Goal: Task Accomplishment & Management: Manage account settings

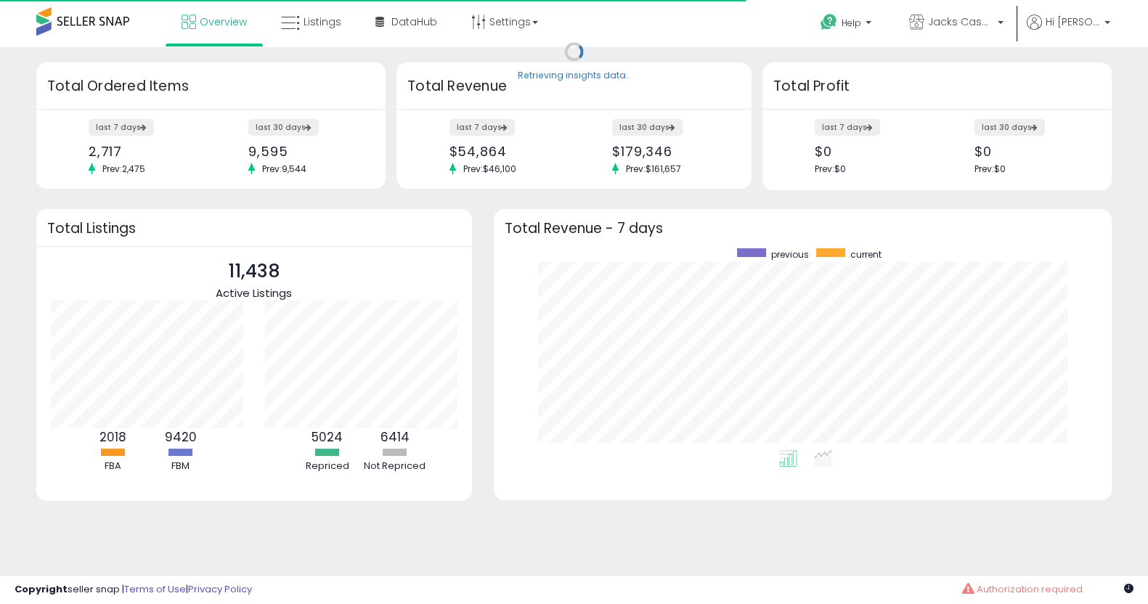
scroll to position [201, 588]
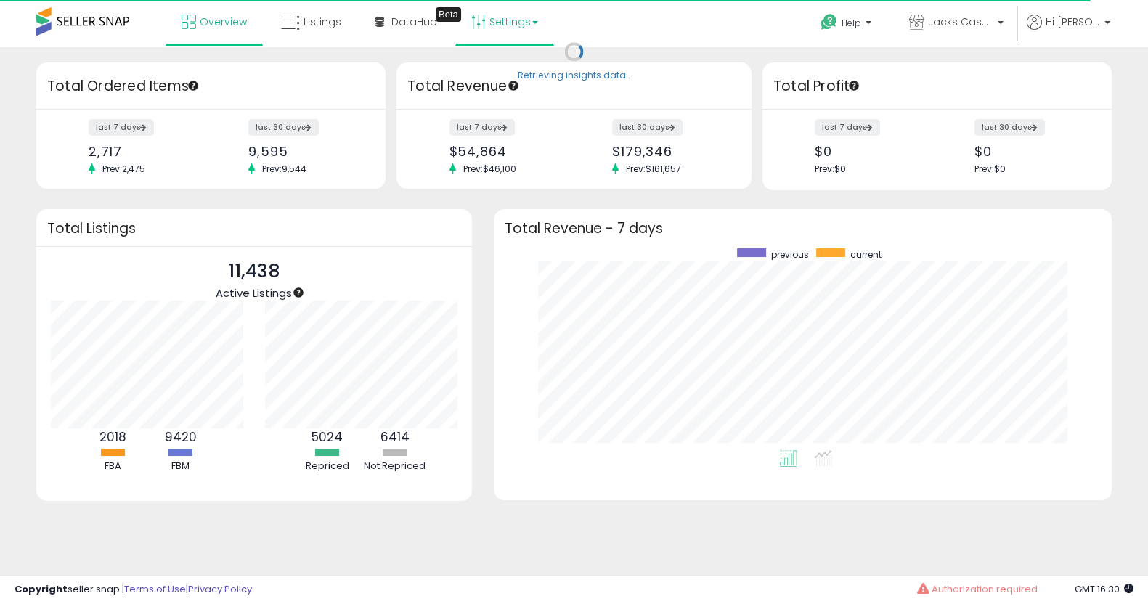
click at [494, 18] on link "Settings" at bounding box center [504, 22] width 89 height 44
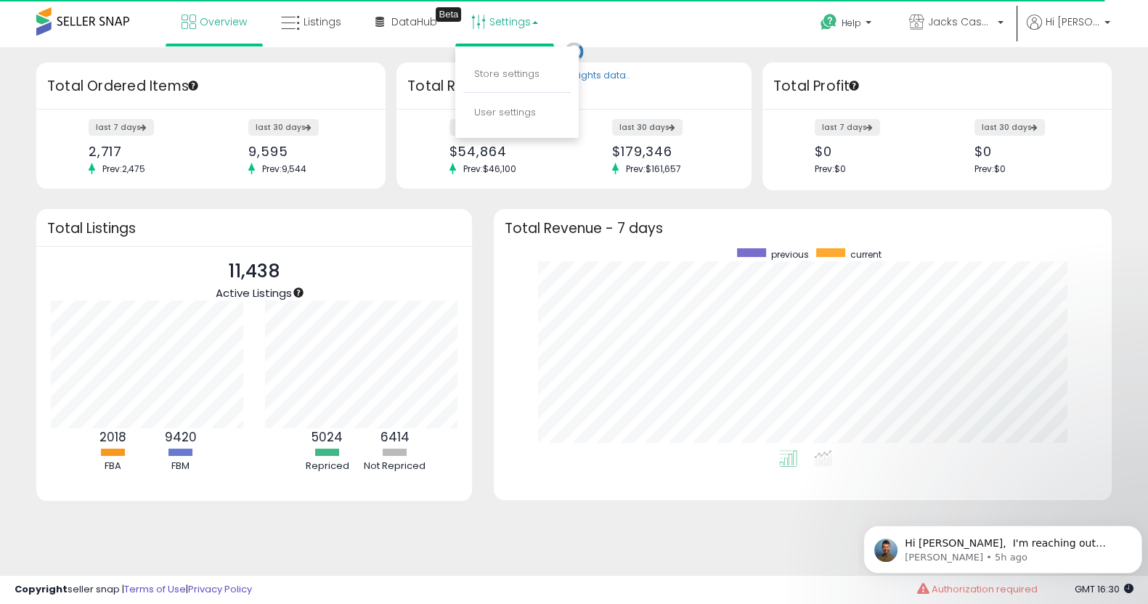
scroll to position [0, 0]
click at [513, 72] on link "Store settings" at bounding box center [506, 74] width 65 height 14
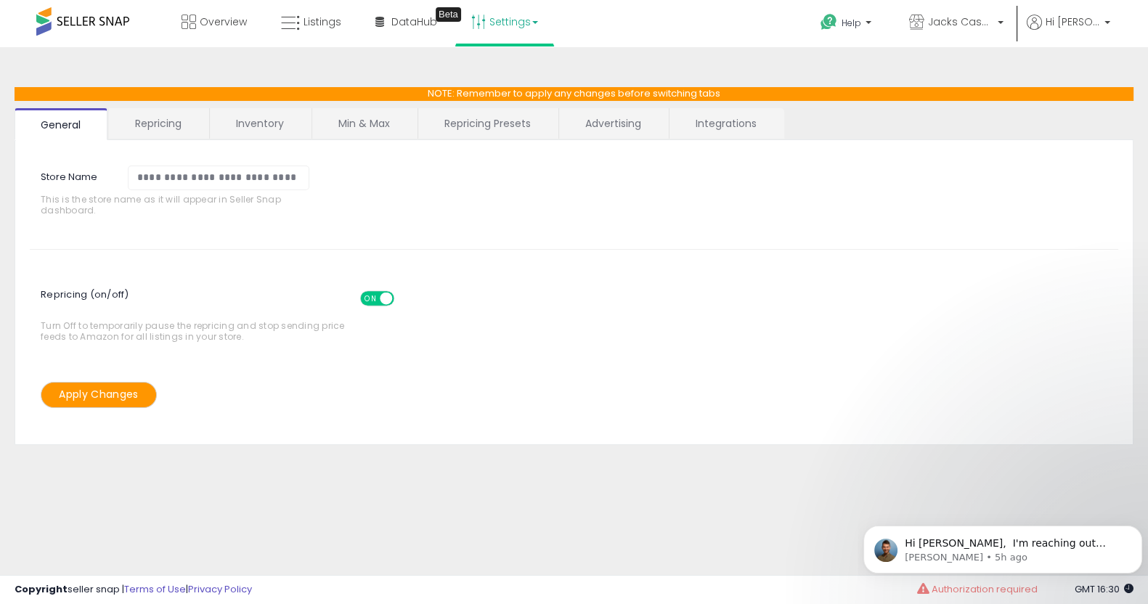
click at [730, 108] on link "Integrations" at bounding box center [725, 123] width 113 height 30
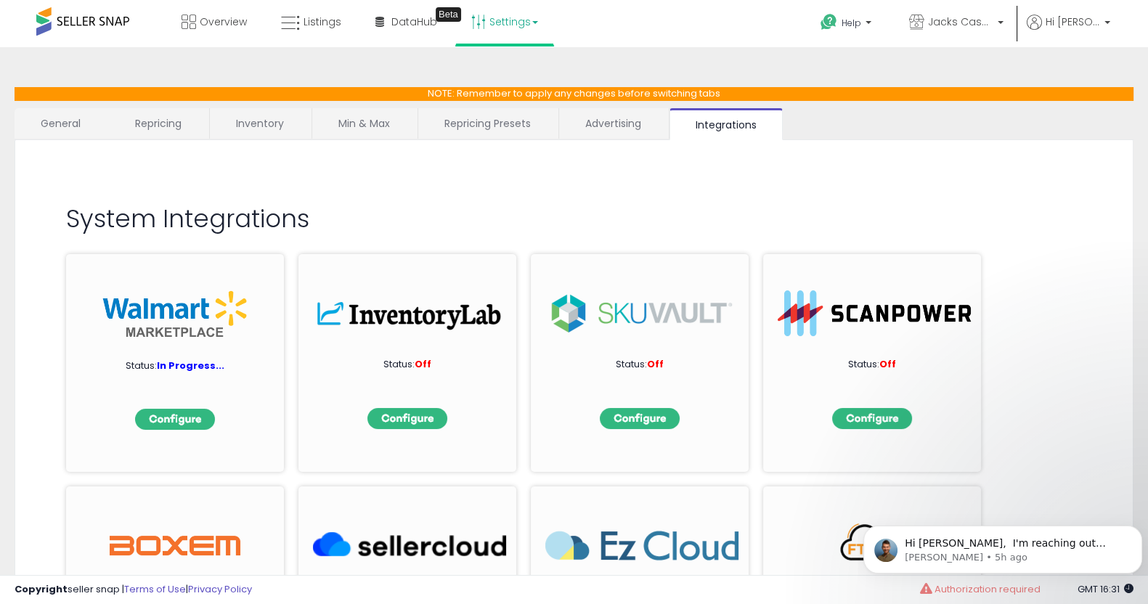
click at [44, 134] on link "General" at bounding box center [61, 123] width 93 height 30
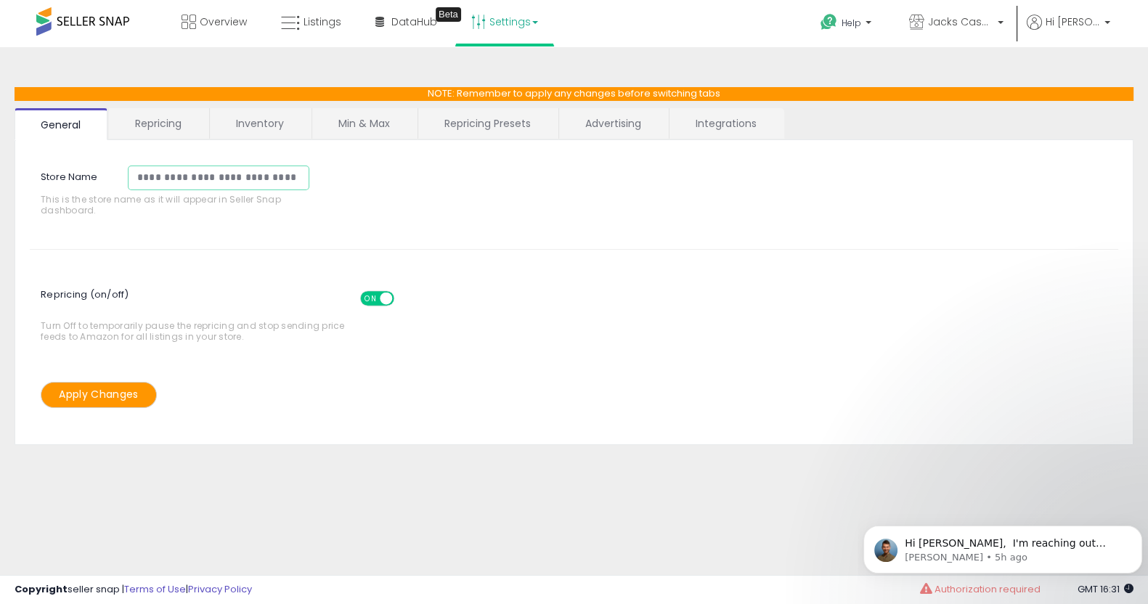
click at [287, 178] on input "**********" at bounding box center [218, 178] width 181 height 25
click at [670, 347] on div "Repricing (on/off) ON OFF Turn Off to temporarily pause the repricing and stop …" at bounding box center [574, 312] width 1110 height 75
click at [733, 123] on link "Integrations" at bounding box center [725, 123] width 113 height 30
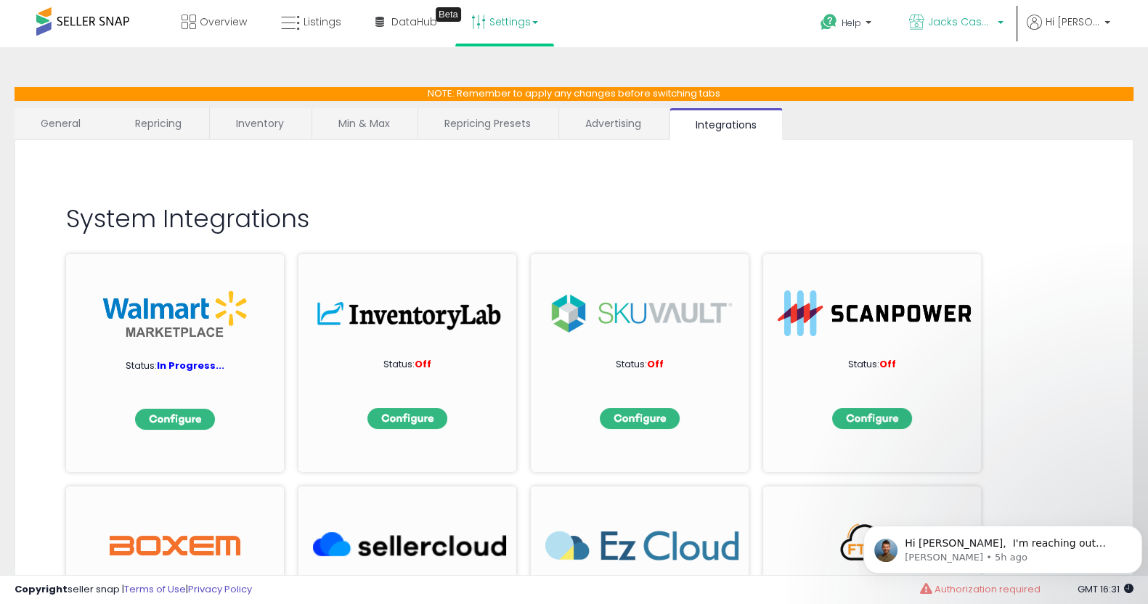
click at [993, 25] on span "Jacks Cases & [PERSON_NAME]'s Closet" at bounding box center [960, 22] width 65 height 15
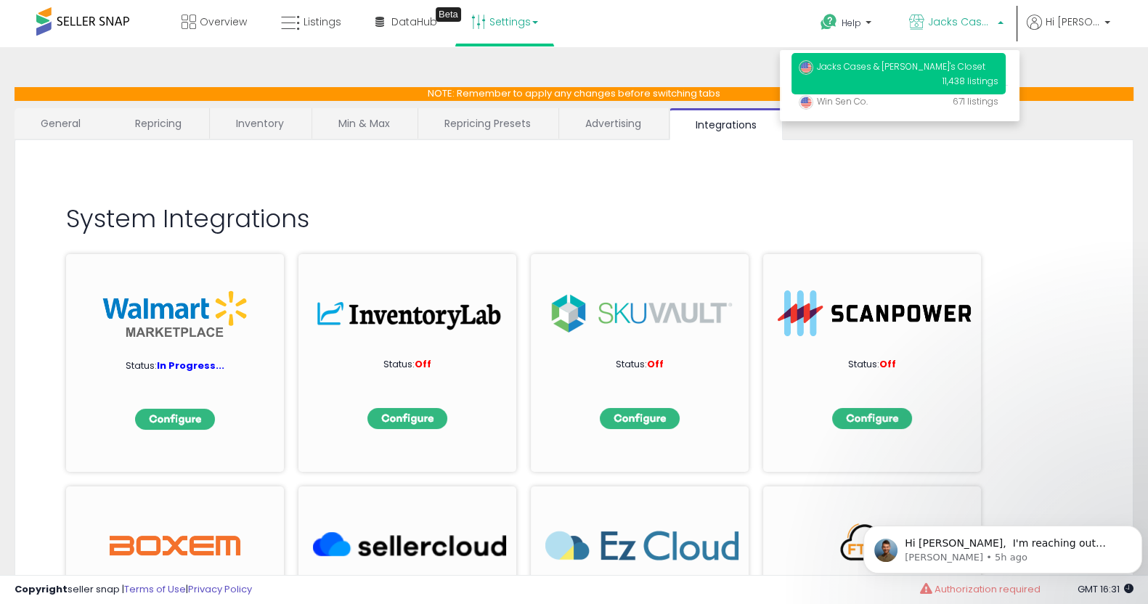
click at [1056, 198] on div "System Integrations Status: In Progress... Status: Off Status: Off Status: Off …" at bounding box center [574, 215] width 1088 height 121
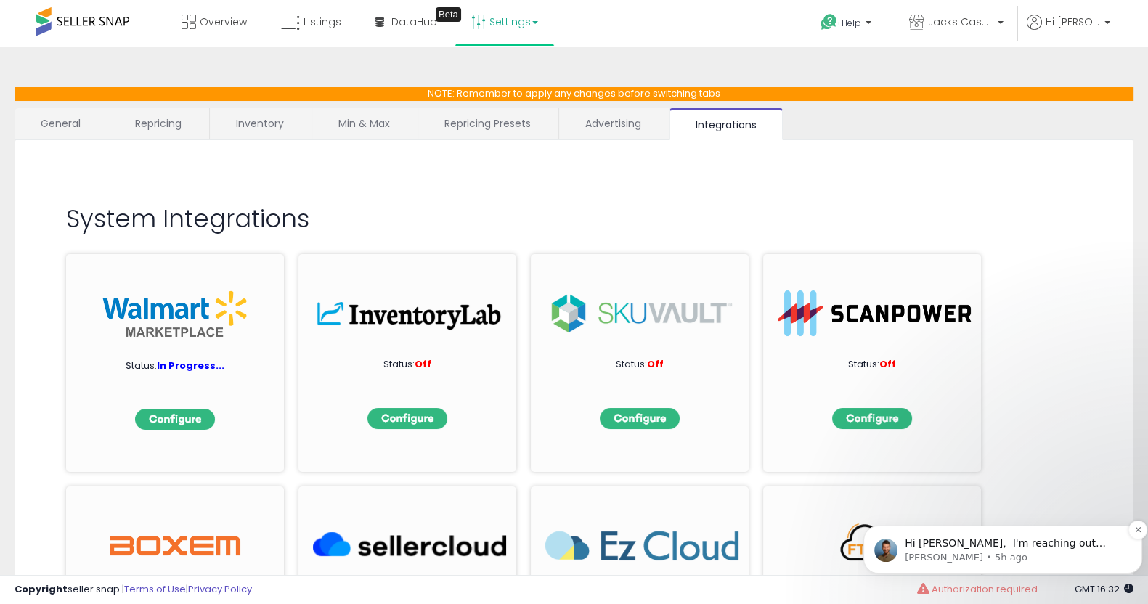
click at [1030, 544] on p "Hi [PERSON_NAME], ​ I'm reaching out because I noticed you created a new Walmar…" at bounding box center [1014, 543] width 219 height 15
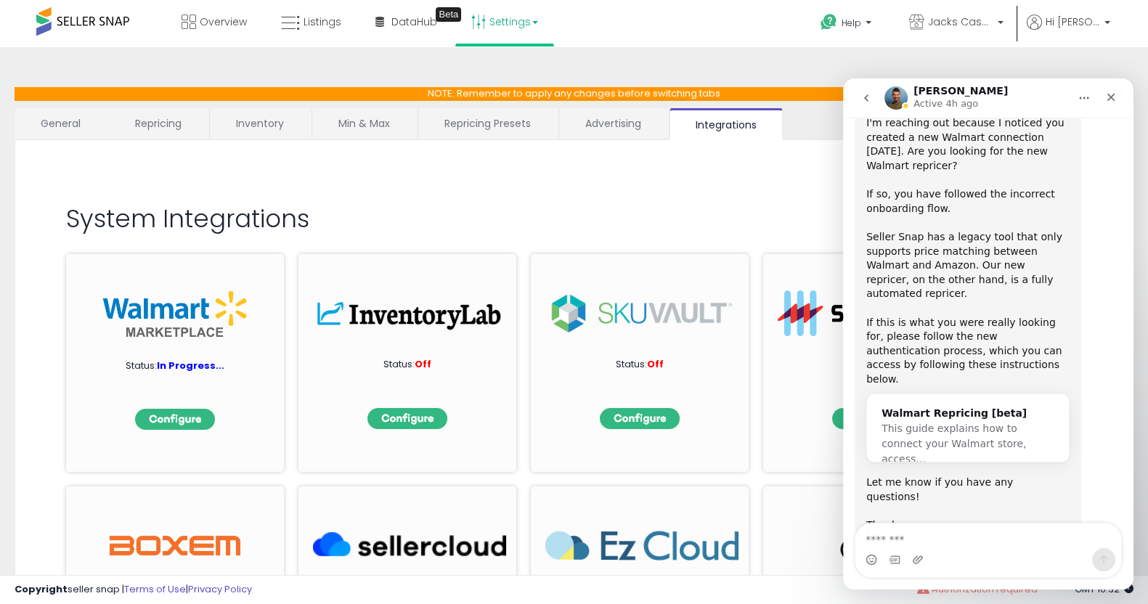
scroll to position [118, 0]
